Goal: Task Accomplishment & Management: Use online tool/utility

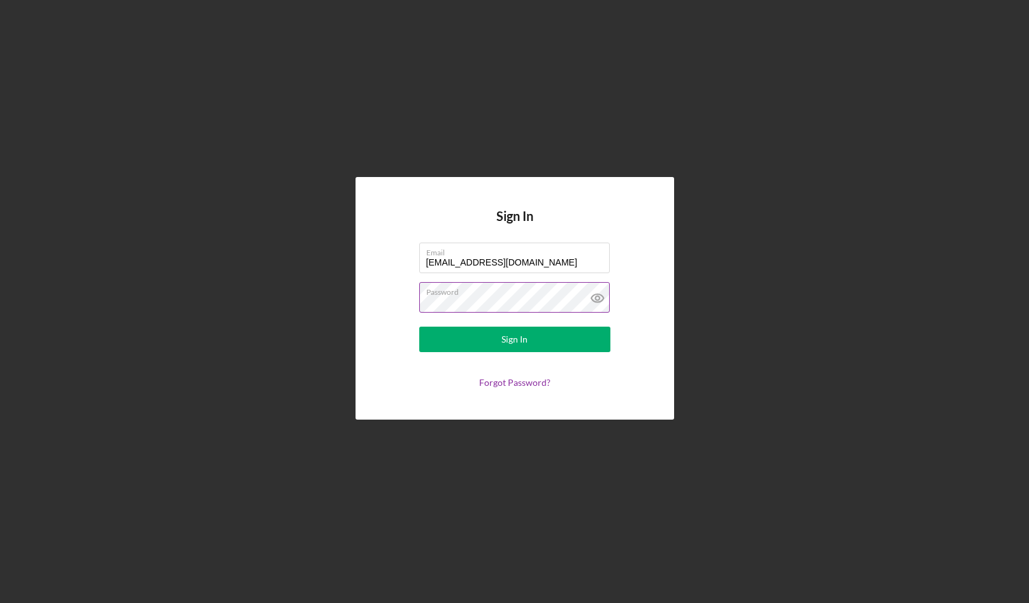
click at [598, 298] on icon at bounding box center [598, 298] width 32 height 32
click at [406, 295] on form "Email [EMAIL_ADDRESS][DOMAIN_NAME] Password Sign In Forgot Password?" at bounding box center [514, 315] width 255 height 145
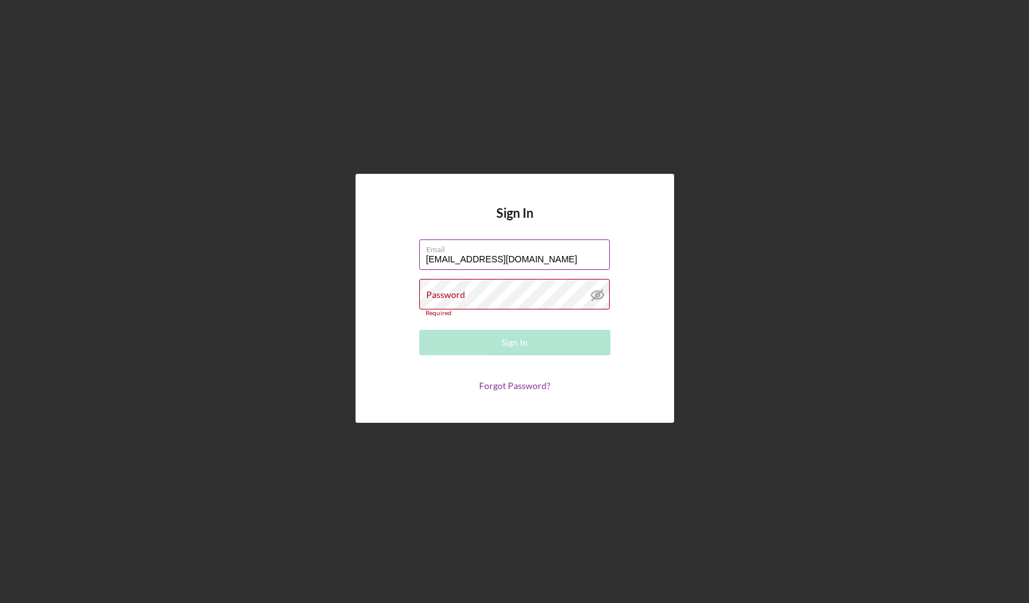
click at [499, 259] on input "[EMAIL_ADDRESS][DOMAIN_NAME]" at bounding box center [514, 255] width 190 height 31
drag, startPoint x: 413, startPoint y: 241, endPoint x: 382, endPoint y: 240, distance: 30.6
click at [382, 240] on div "Sign In Email [EMAIL_ADDRESS][DOMAIN_NAME] Password Required Sign In Forgot Pas…" at bounding box center [514, 298] width 319 height 249
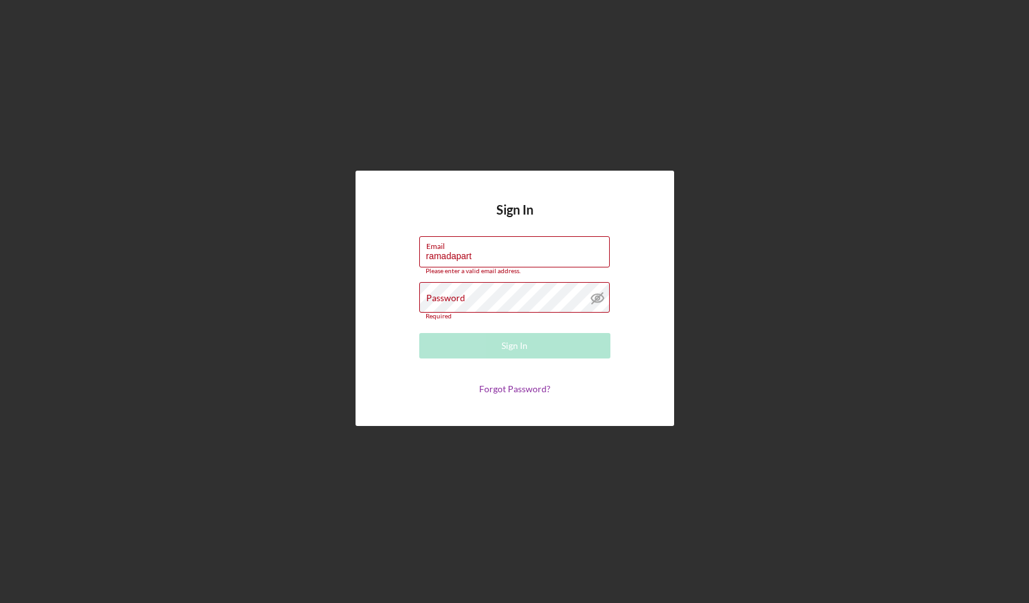
type input "[EMAIL_ADDRESS][DOMAIN_NAME]"
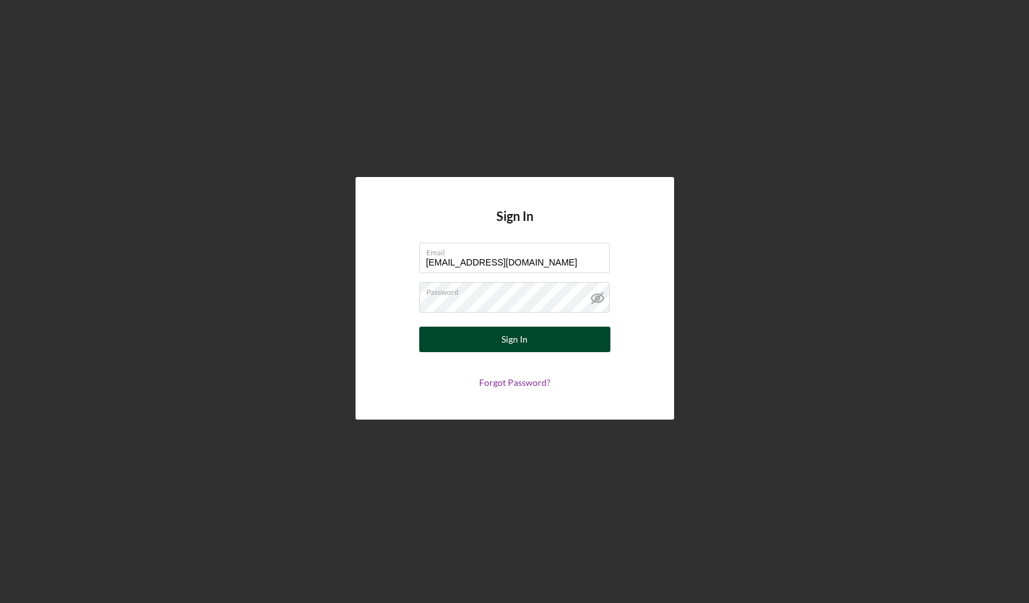
click at [436, 336] on button "Sign In" at bounding box center [514, 339] width 191 height 25
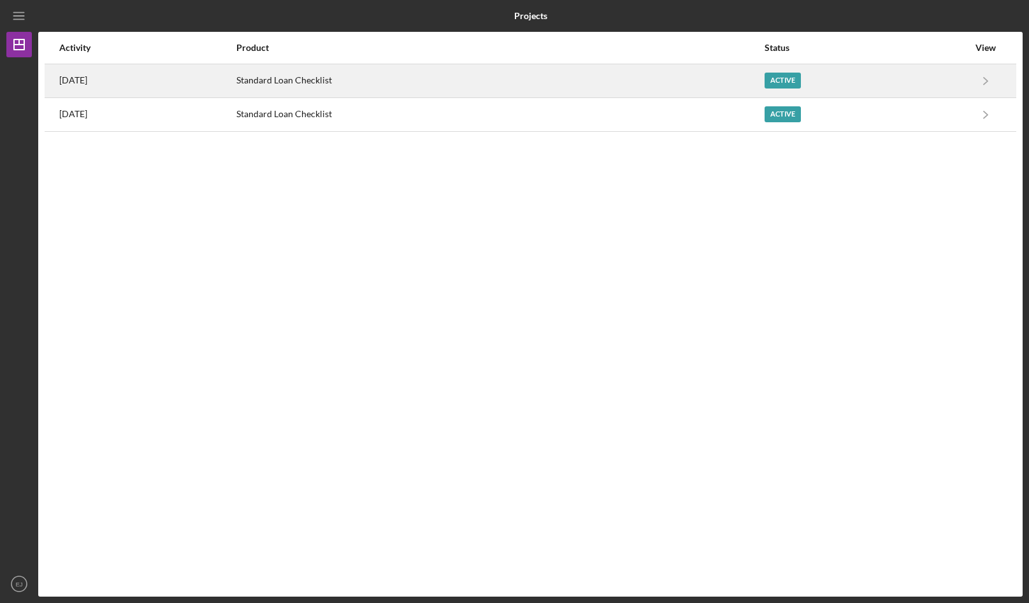
click at [449, 76] on div "Standard Loan Checklist" at bounding box center [499, 81] width 527 height 32
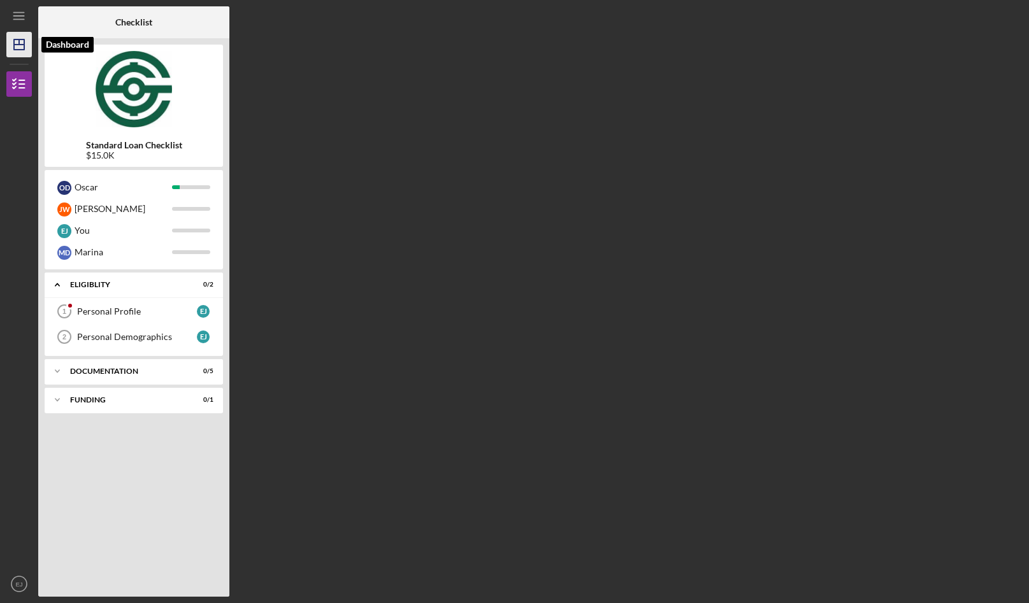
click at [17, 32] on icon "Icon/Dashboard" at bounding box center [19, 45] width 32 height 32
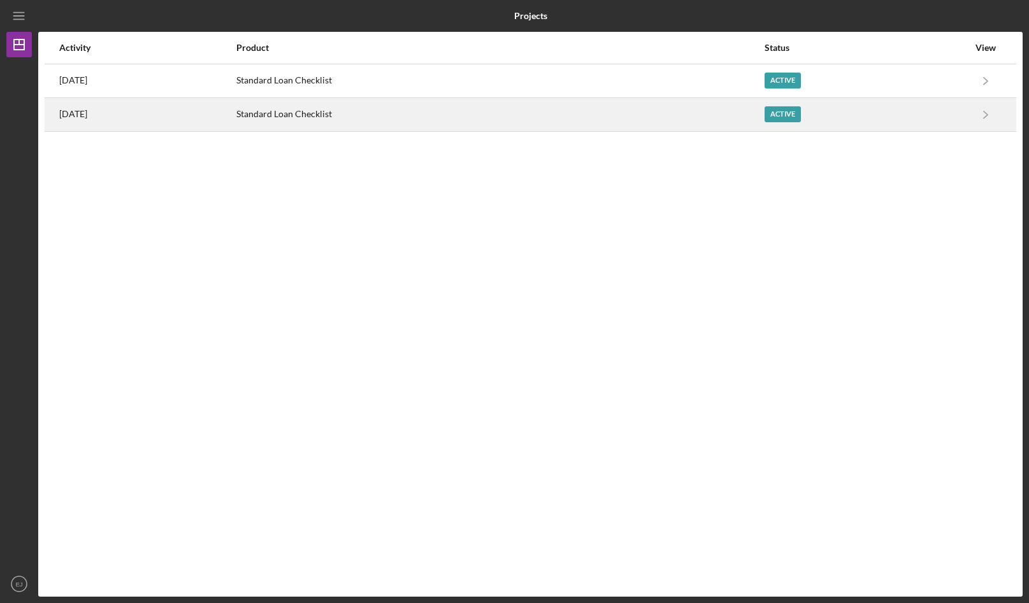
click at [326, 126] on div "Standard Loan Checklist" at bounding box center [499, 115] width 527 height 32
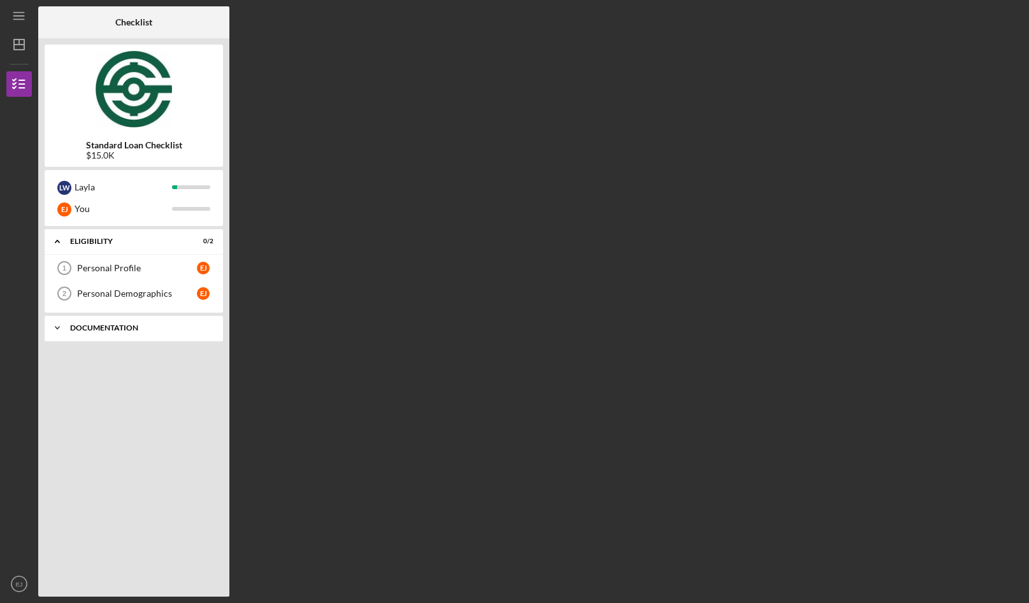
click at [115, 335] on div "Icon/Expander Documentation 0 / 5" at bounding box center [134, 327] width 178 height 25
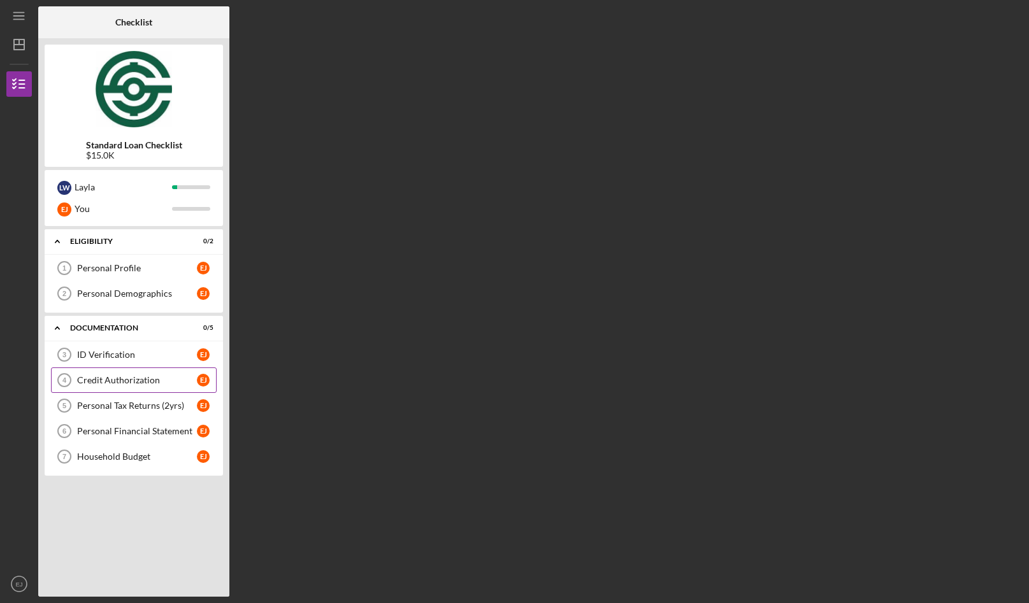
click at [125, 382] on div "Credit Authorization" at bounding box center [137, 380] width 120 height 10
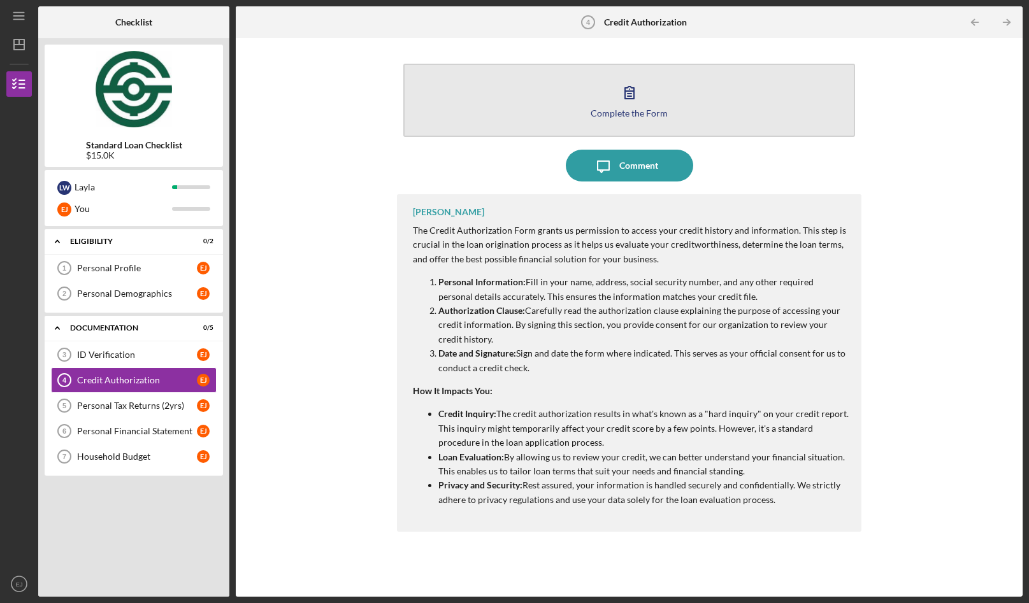
click at [636, 93] on icon "button" at bounding box center [630, 92] width 32 height 32
